Goal: Transaction & Acquisition: Purchase product/service

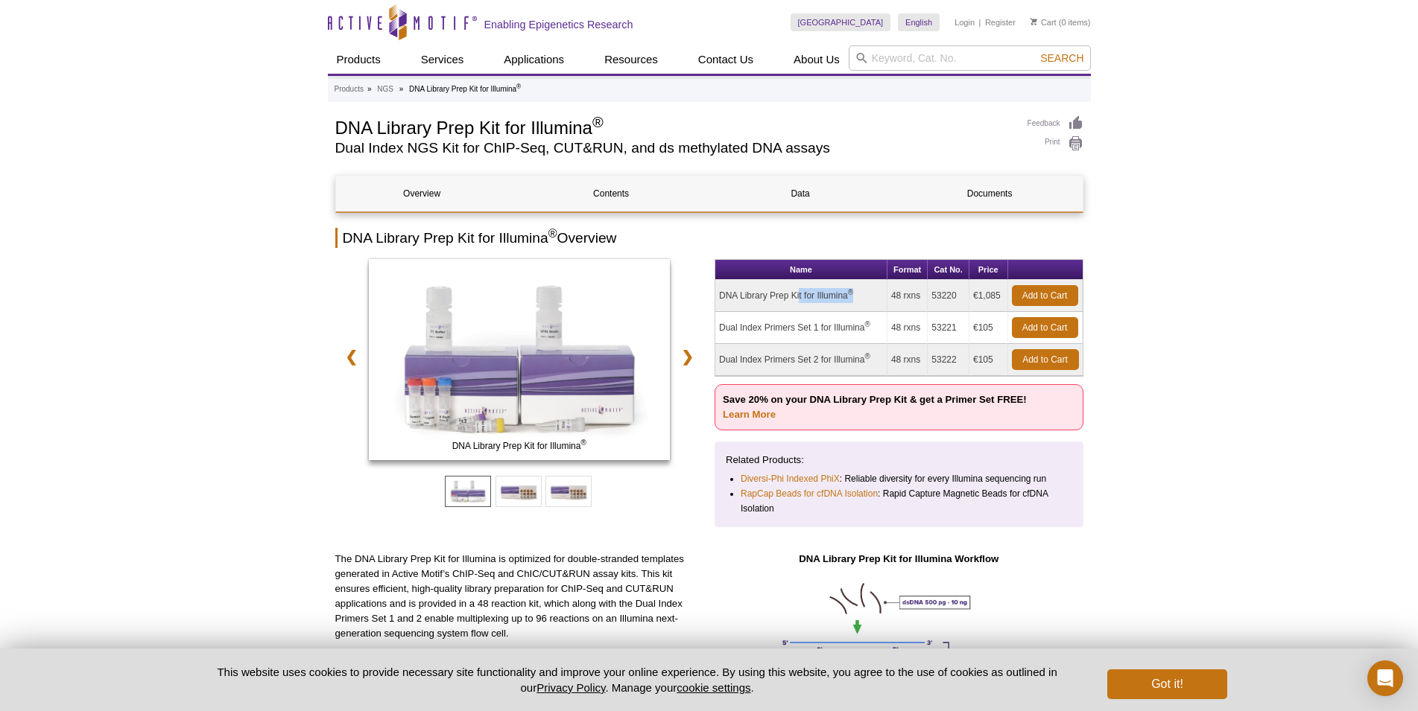
drag, startPoint x: 720, startPoint y: 294, endPoint x: 855, endPoint y: 298, distance: 134.9
click at [855, 298] on td "DNA Library Prep Kit for Illumina ®" at bounding box center [801, 296] width 172 height 32
copy td "DNA Library Prep Kit for Illumina ®"
drag, startPoint x: 931, startPoint y: 294, endPoint x: 964, endPoint y: 297, distance: 32.9
click at [964, 297] on td "53220" at bounding box center [949, 296] width 42 height 32
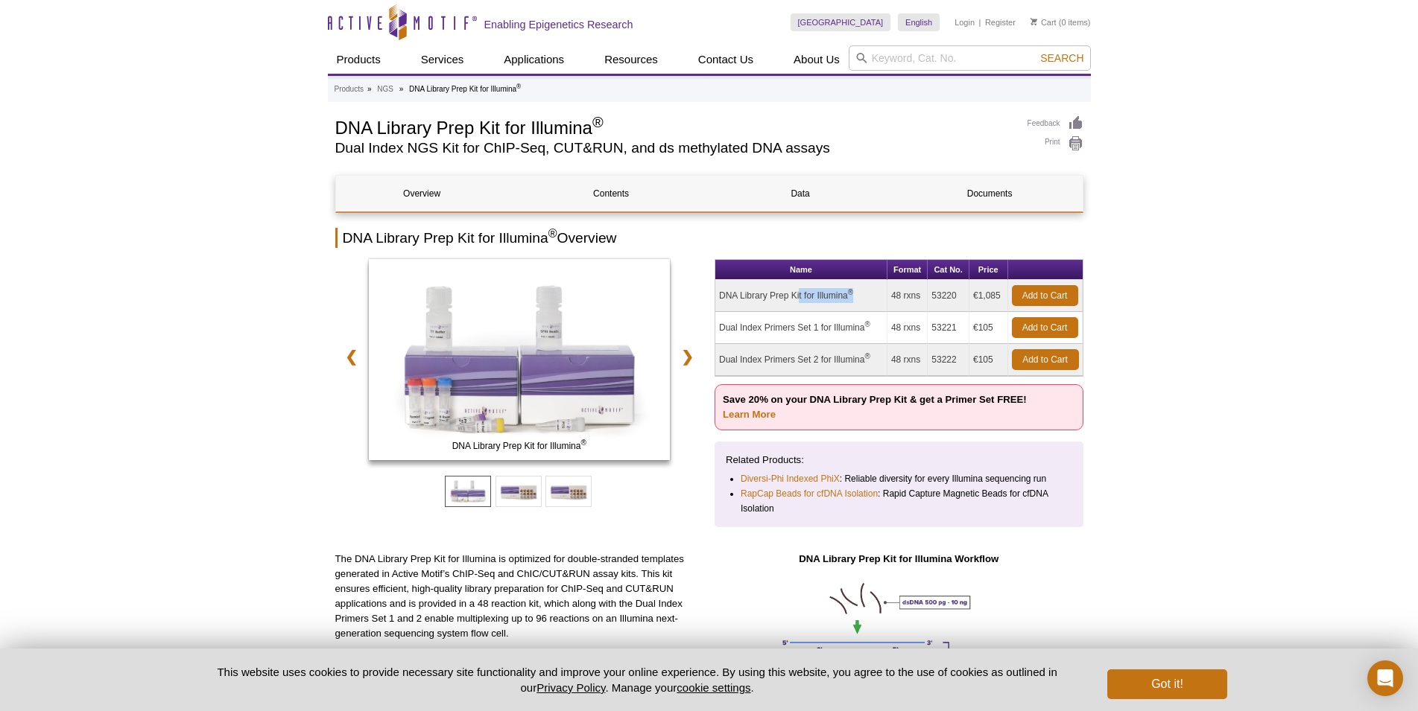
copy td "53220"
drag, startPoint x: 971, startPoint y: 294, endPoint x: 1001, endPoint y: 293, distance: 29.8
click at [1001, 293] on td "€1,085" at bounding box center [988, 296] width 39 height 32
copy td "€1,085"
click at [752, 411] on link "Learn More" at bounding box center [749, 414] width 53 height 11
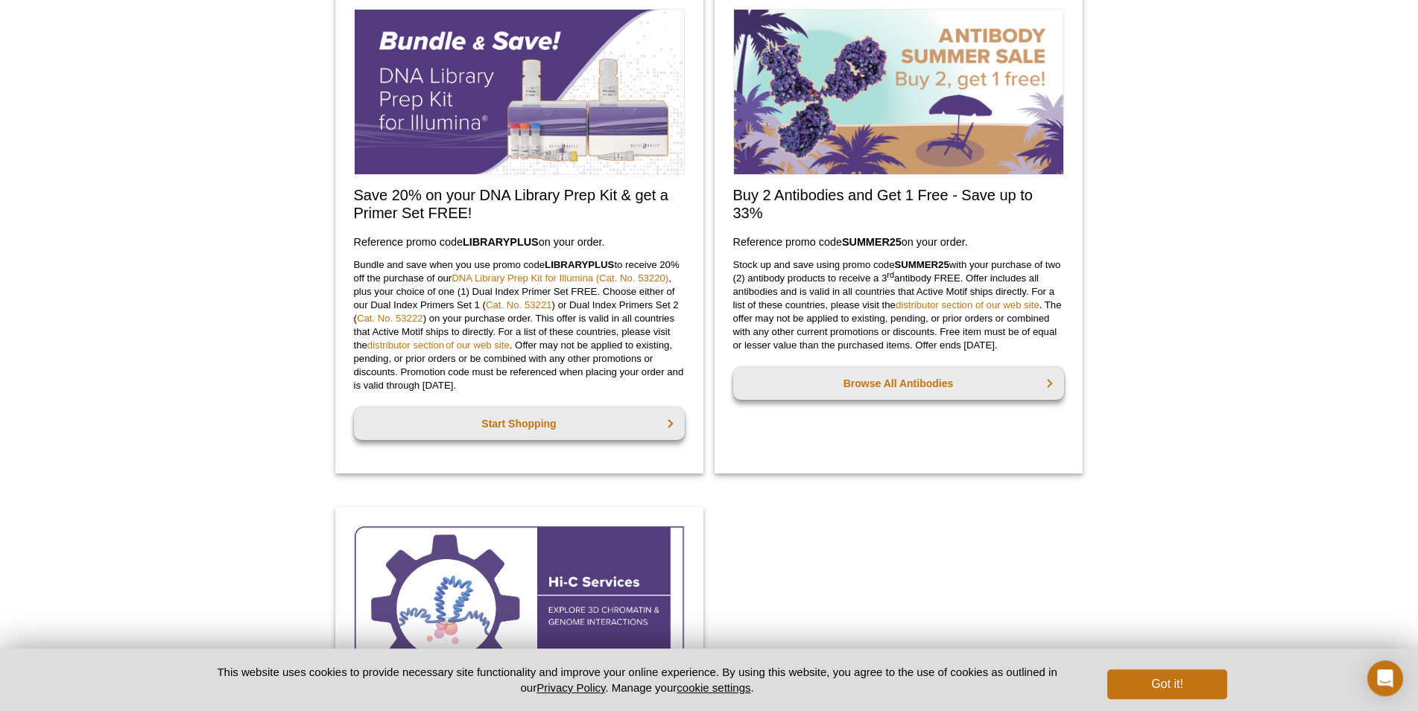
scroll to position [987, 0]
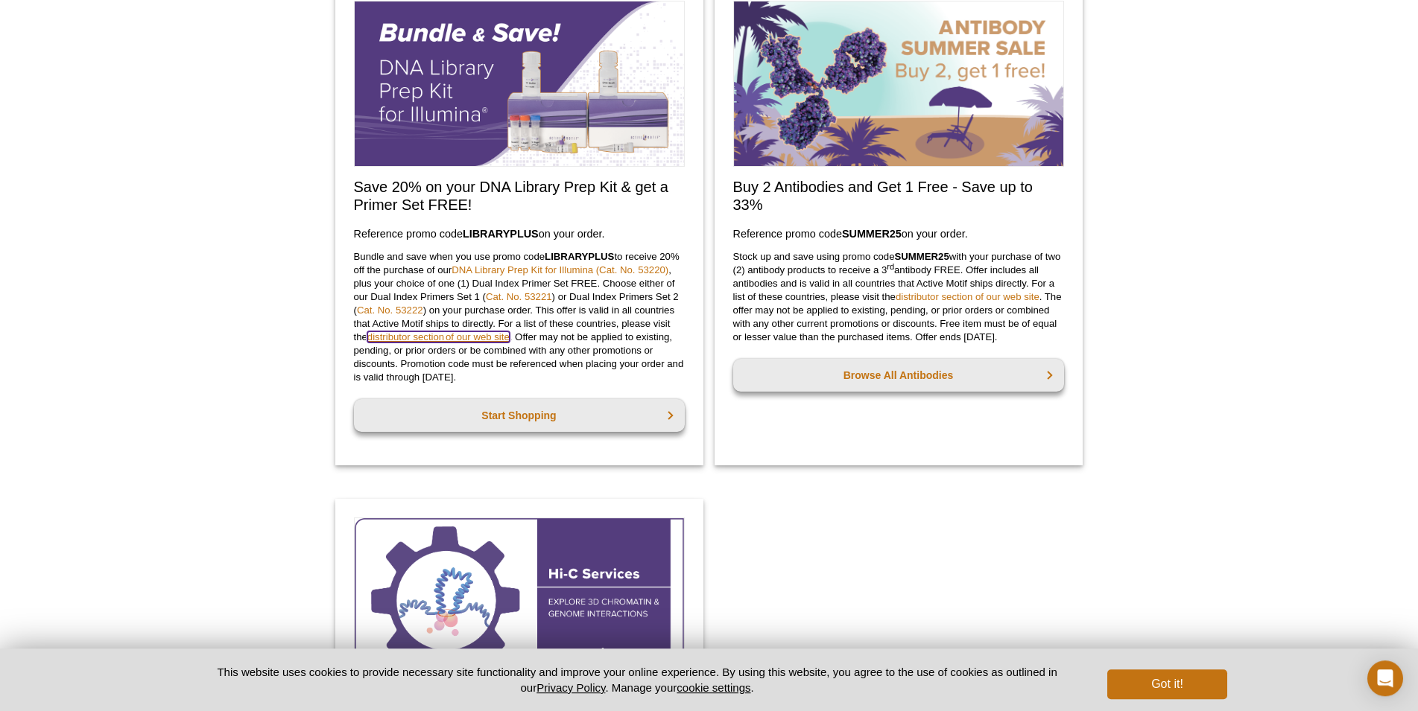
click at [482, 336] on link "distributor section of our web site" at bounding box center [438, 337] width 142 height 11
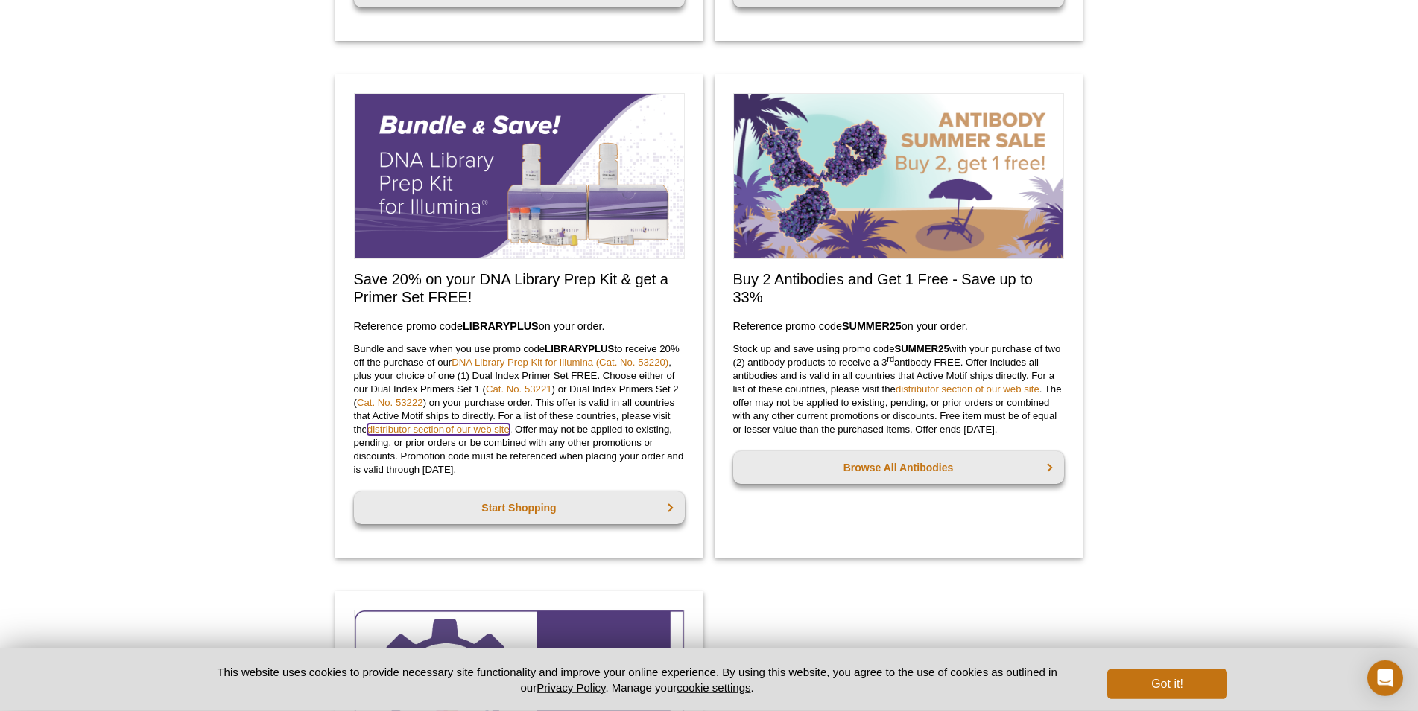
scroll to position [911, 0]
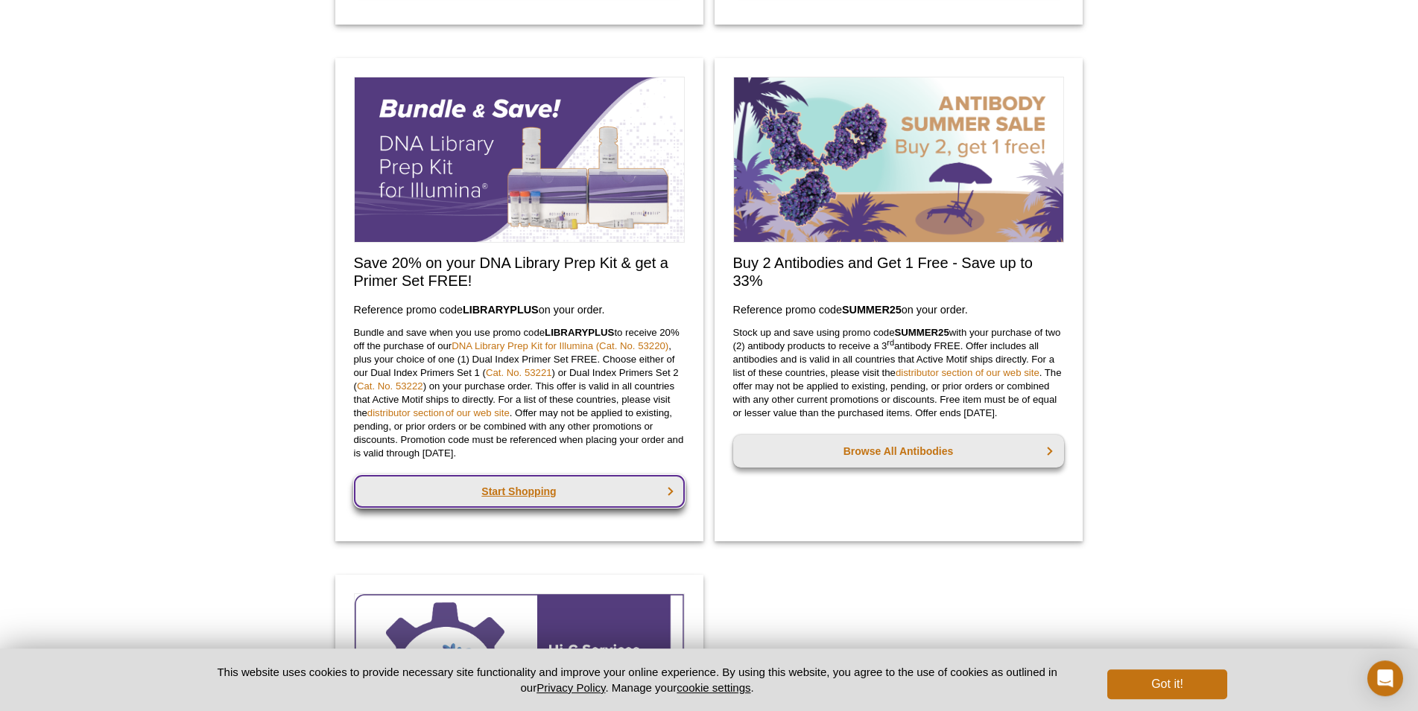
click at [542, 501] on link "Start Shopping" at bounding box center [519, 491] width 331 height 33
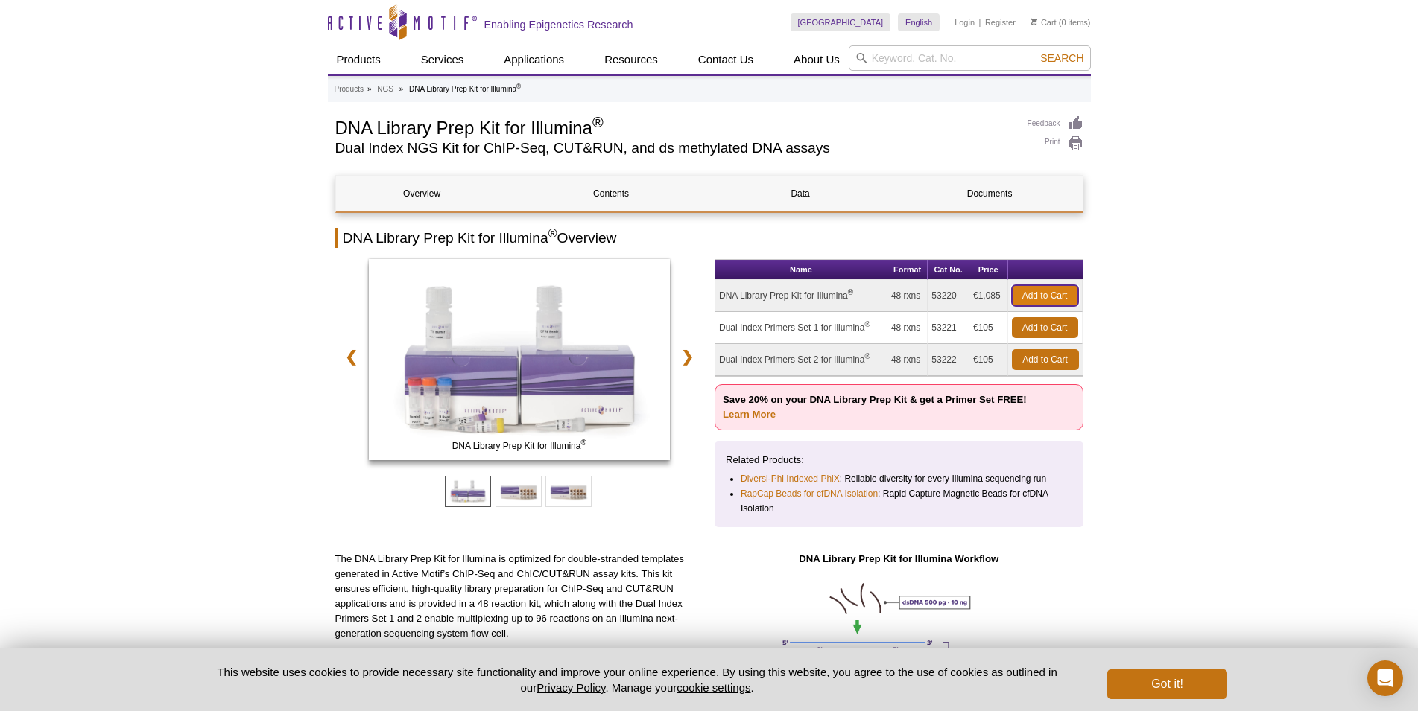
click at [1047, 297] on link "Add to Cart" at bounding box center [1045, 295] width 66 height 21
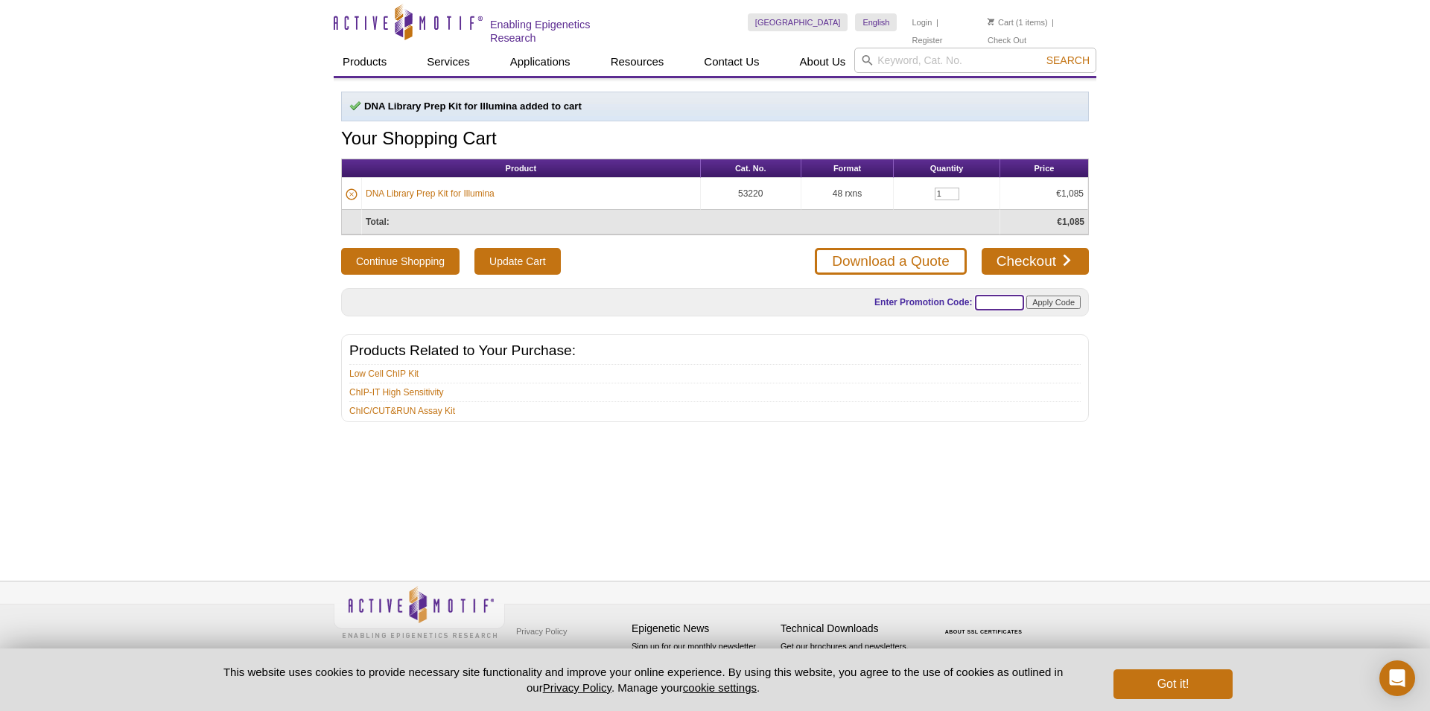
click at [985, 298] on input "text" at bounding box center [999, 303] width 49 height 16
click at [994, 298] on input "text" at bounding box center [999, 303] width 49 height 16
paste input "LIBRARYPLUS"
type input "LIBRARYPLUS"
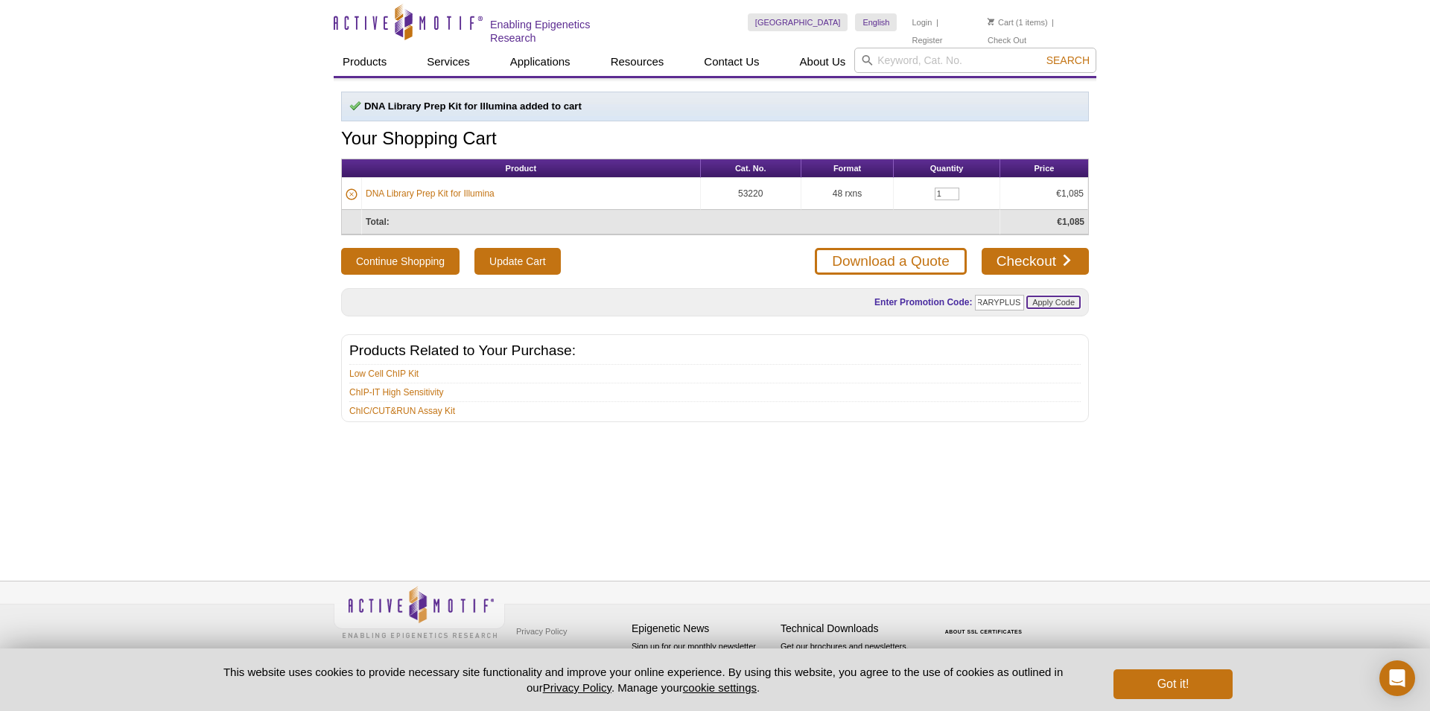
click at [1061, 306] on input "Apply Code" at bounding box center [1054, 302] width 54 height 13
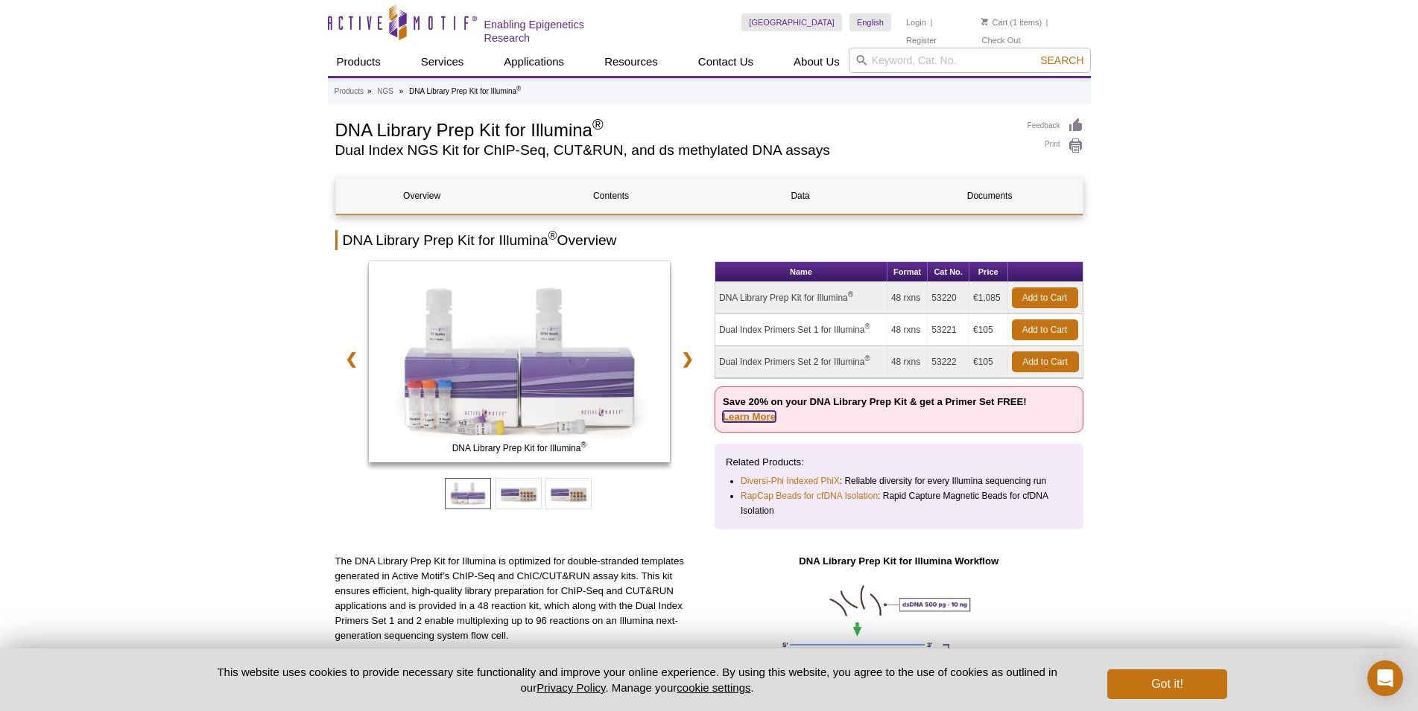
click at [763, 411] on link "Learn More" at bounding box center [749, 416] width 53 height 11
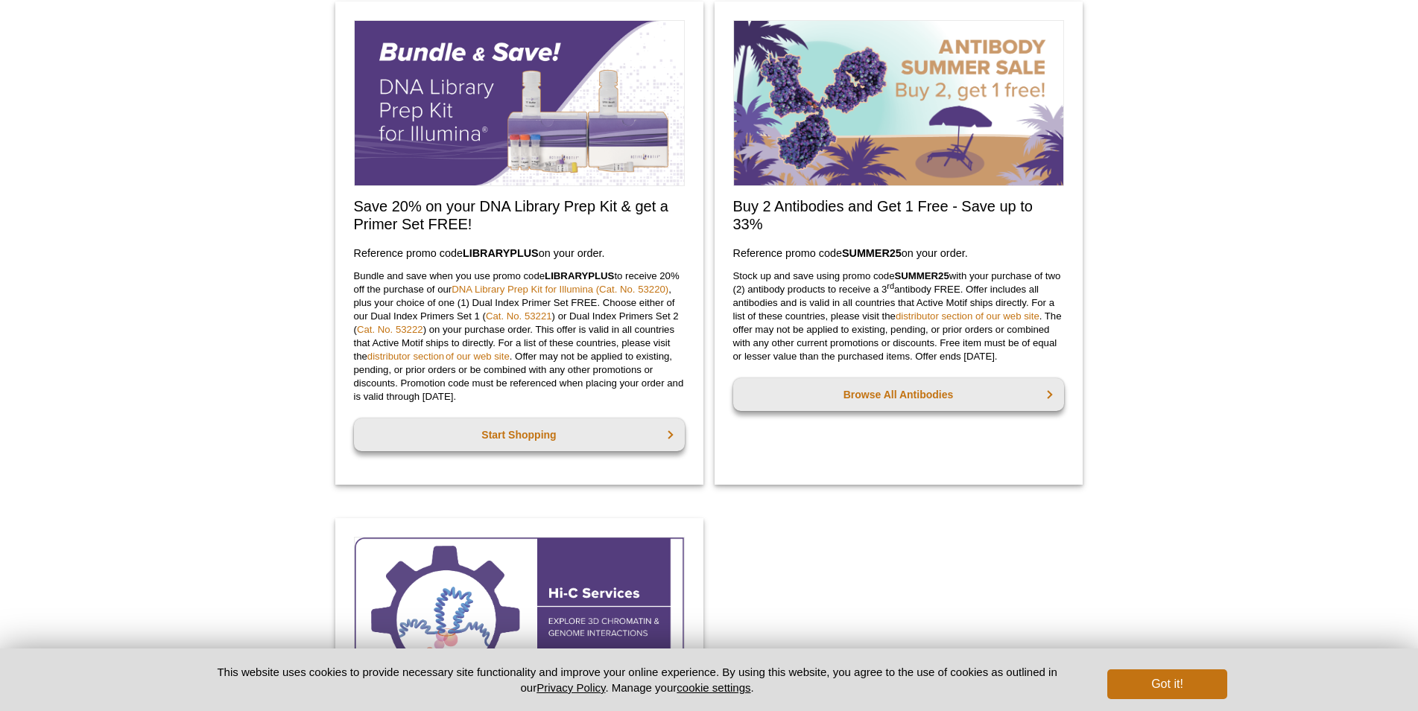
scroll to position [971, 0]
drag, startPoint x: 463, startPoint y: 248, endPoint x: 541, endPoint y: 248, distance: 77.5
click at [541, 248] on h3 "Reference promo code  LIBRARYPLUS  on your order." at bounding box center [519, 253] width 331 height 18
copy h3 "LIBRARYPLUS"
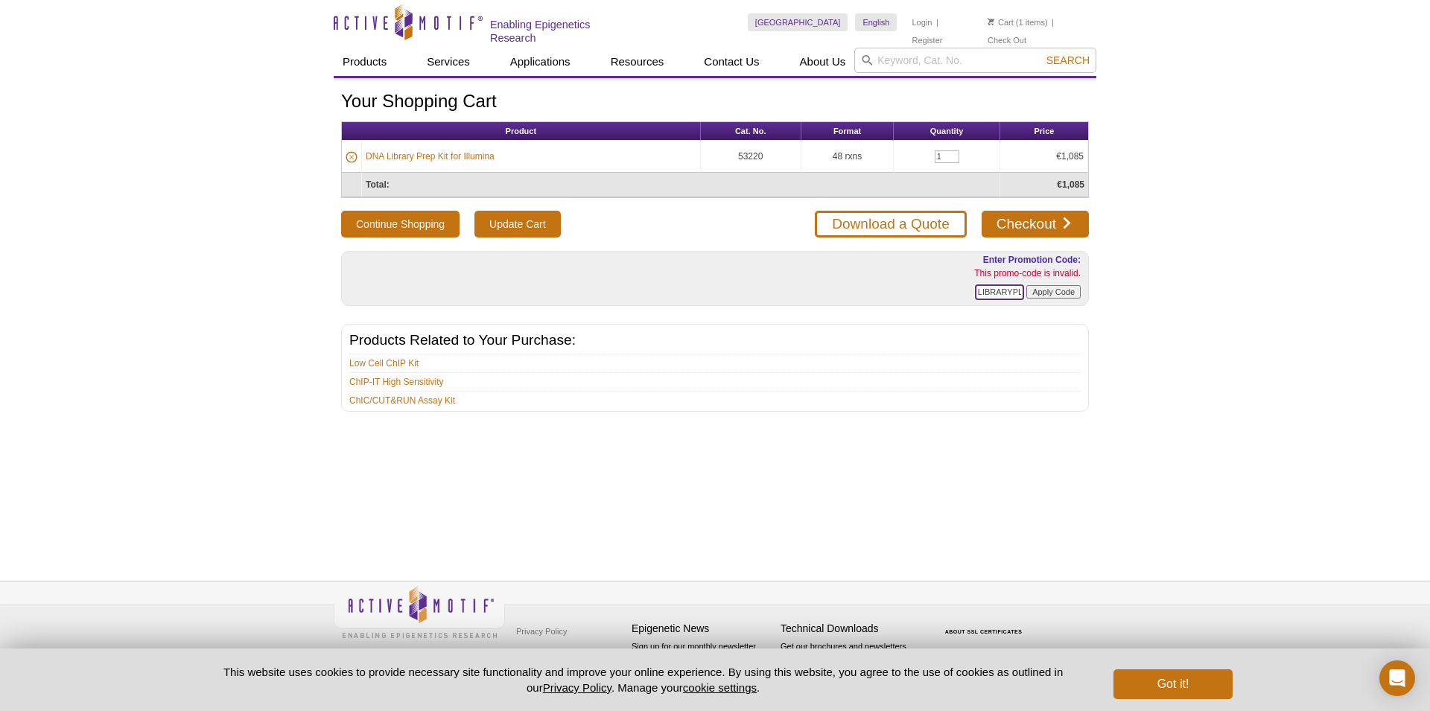
click at [986, 294] on input "LIBRARYPLUS" at bounding box center [999, 293] width 49 height 16
type input "LIBRARYPLUS"
click at [1043, 290] on input "Apply Code" at bounding box center [1054, 291] width 54 height 13
